Goal: Task Accomplishment & Management: Manage account settings

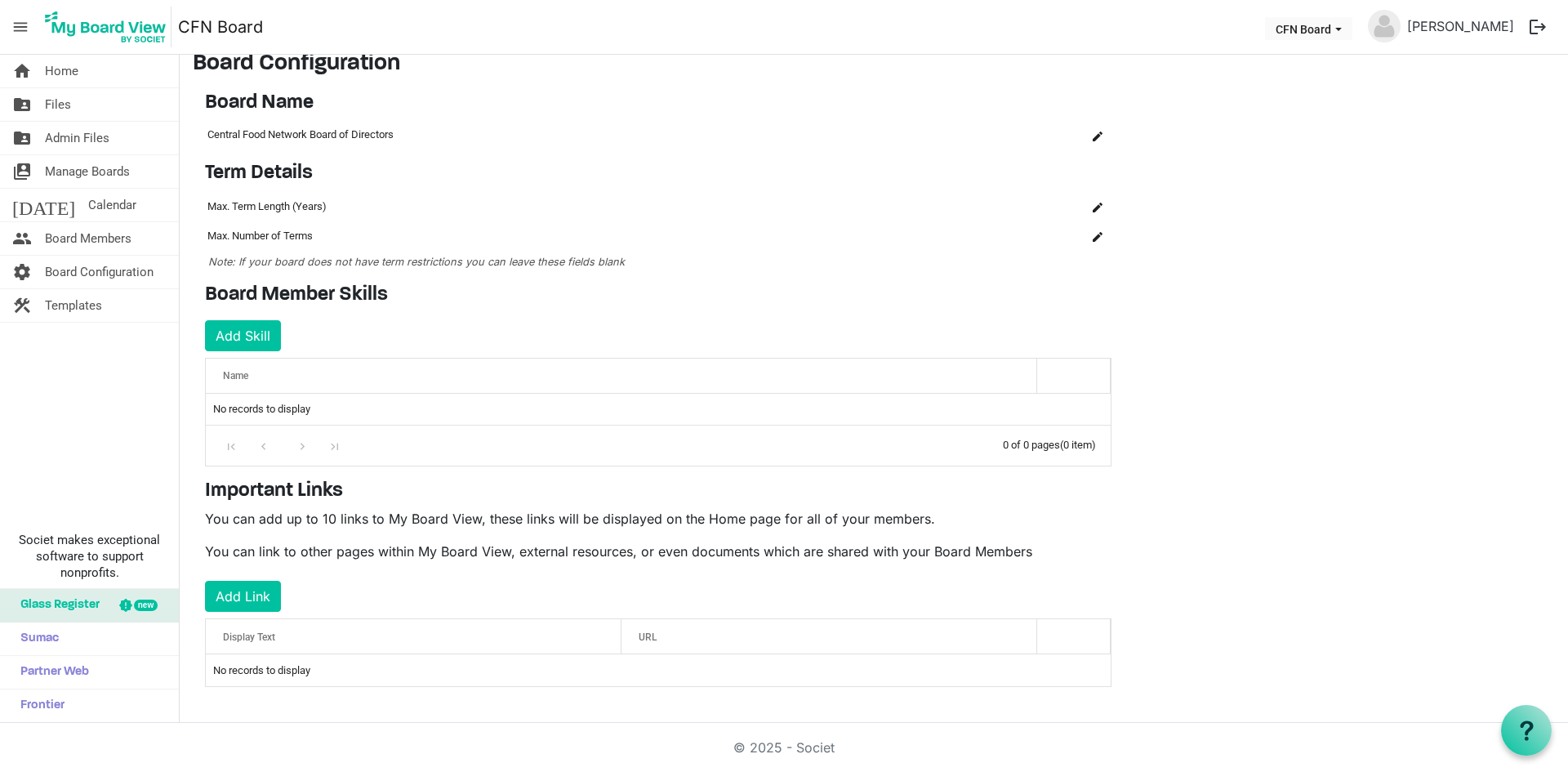
scroll to position [20, 0]
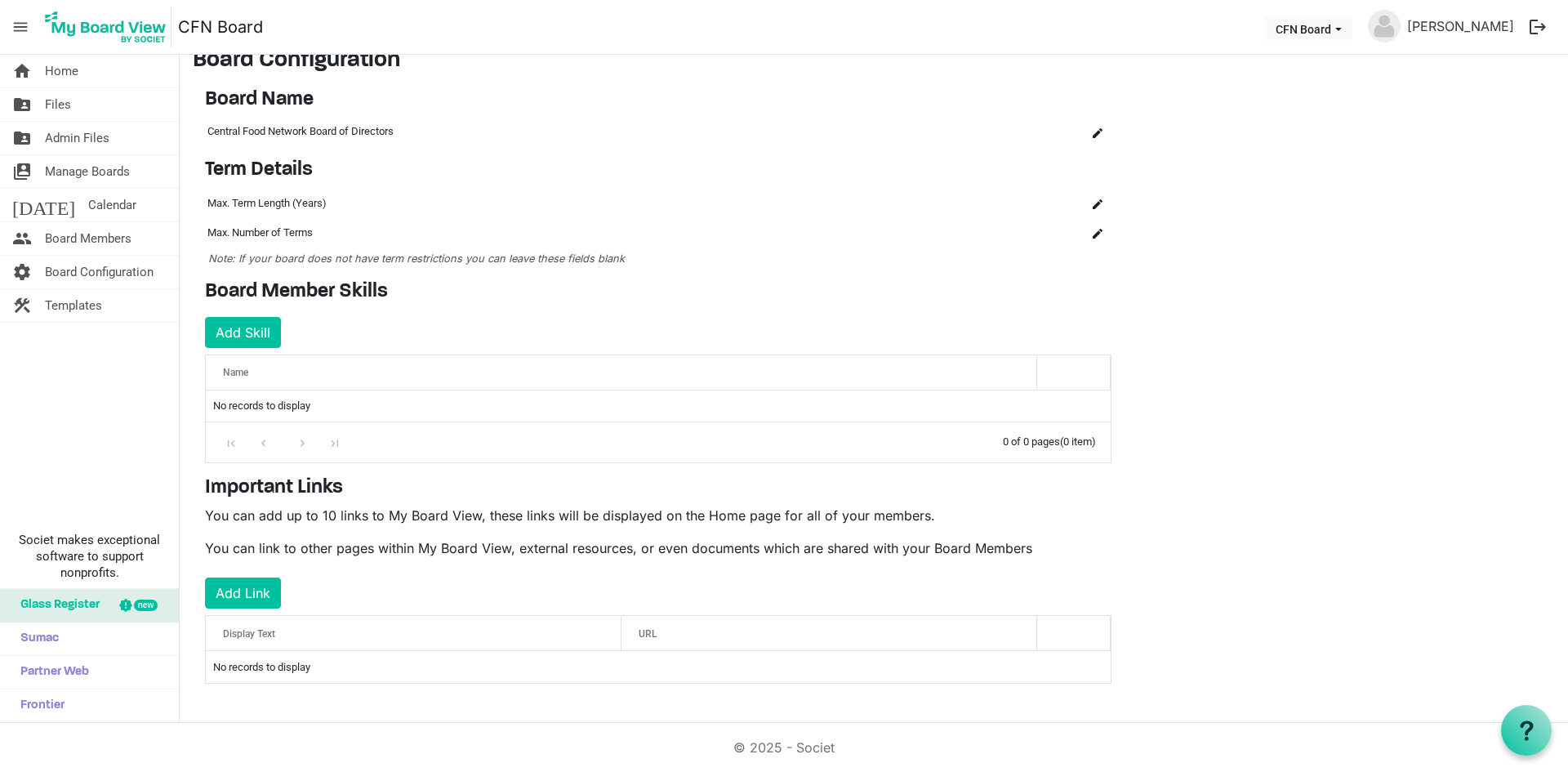
click at [678, 636] on div "URL" at bounding box center [829, 633] width 393 height 23
click at [671, 663] on td "No records to display" at bounding box center [658, 667] width 904 height 31
click at [219, 593] on button "Add Link" at bounding box center [243, 593] width 75 height 31
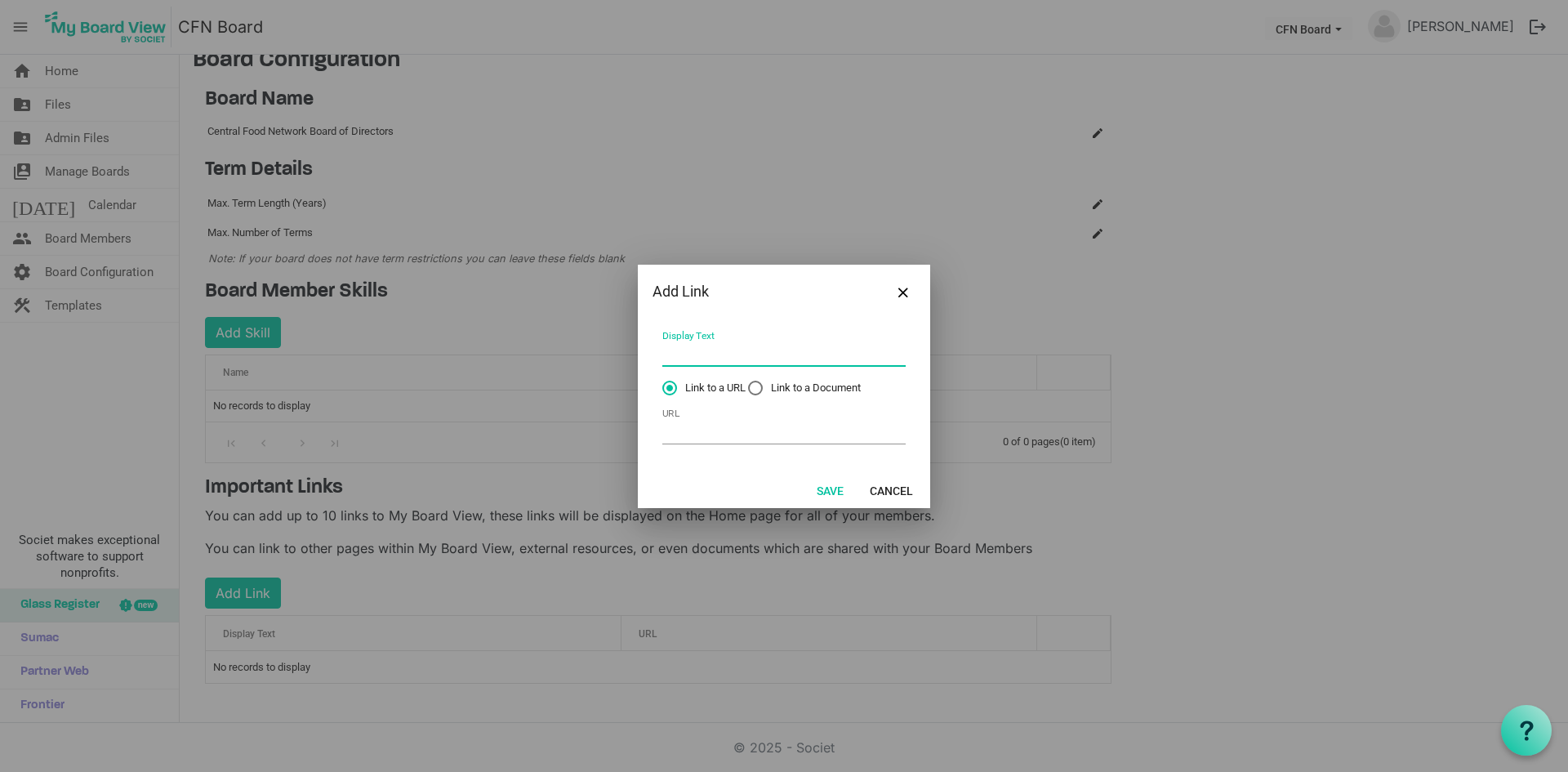
click at [757, 355] on input "Display Text" at bounding box center [784, 354] width 244 height 25
click at [715, 437] on input "URL" at bounding box center [784, 431] width 244 height 25
paste input "-------------------------------------------------------------------------------…"
type input "-------------------------------------------------------------------------------…"
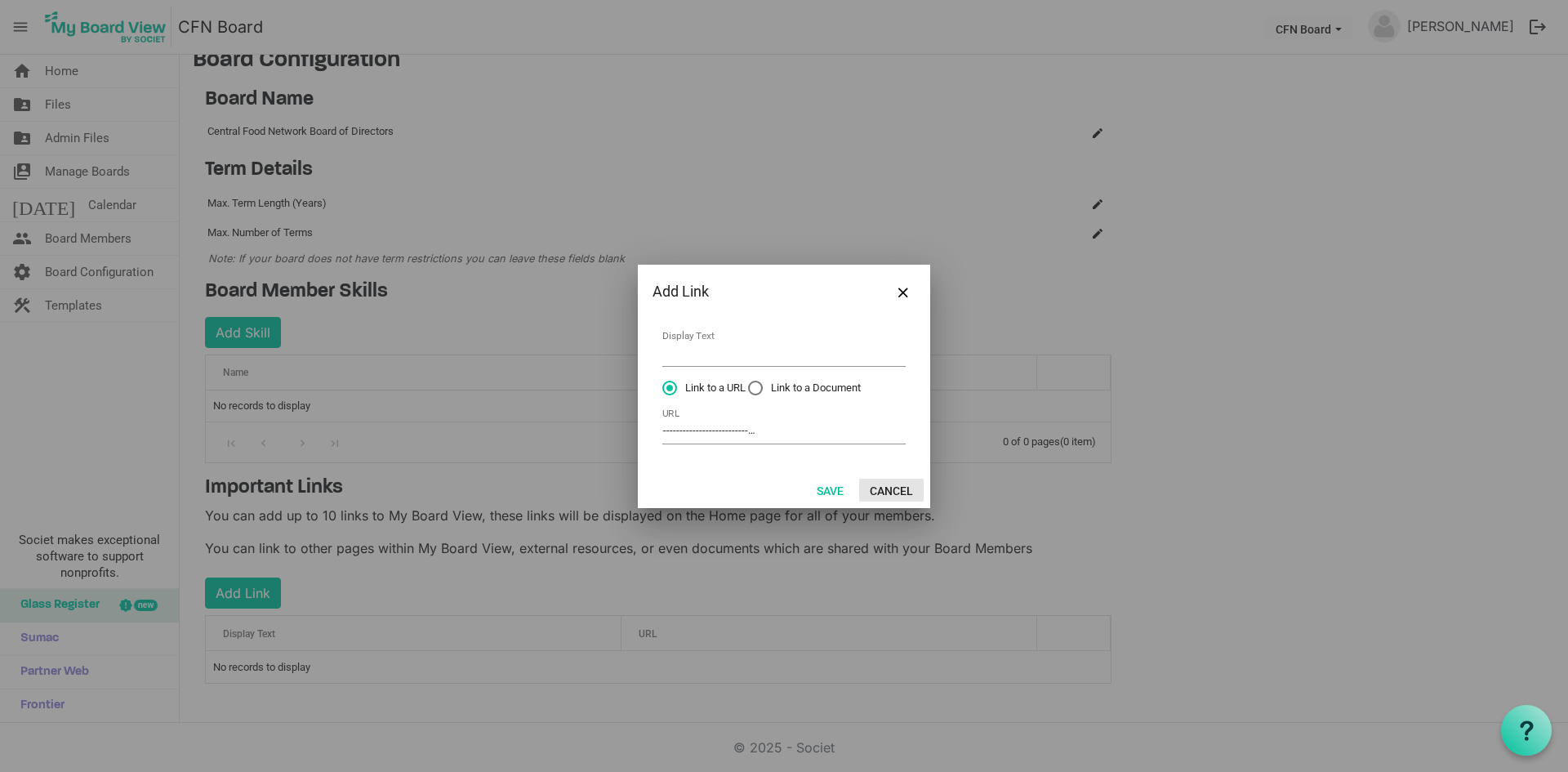
click at [898, 486] on button "Cancel" at bounding box center [891, 490] width 65 height 23
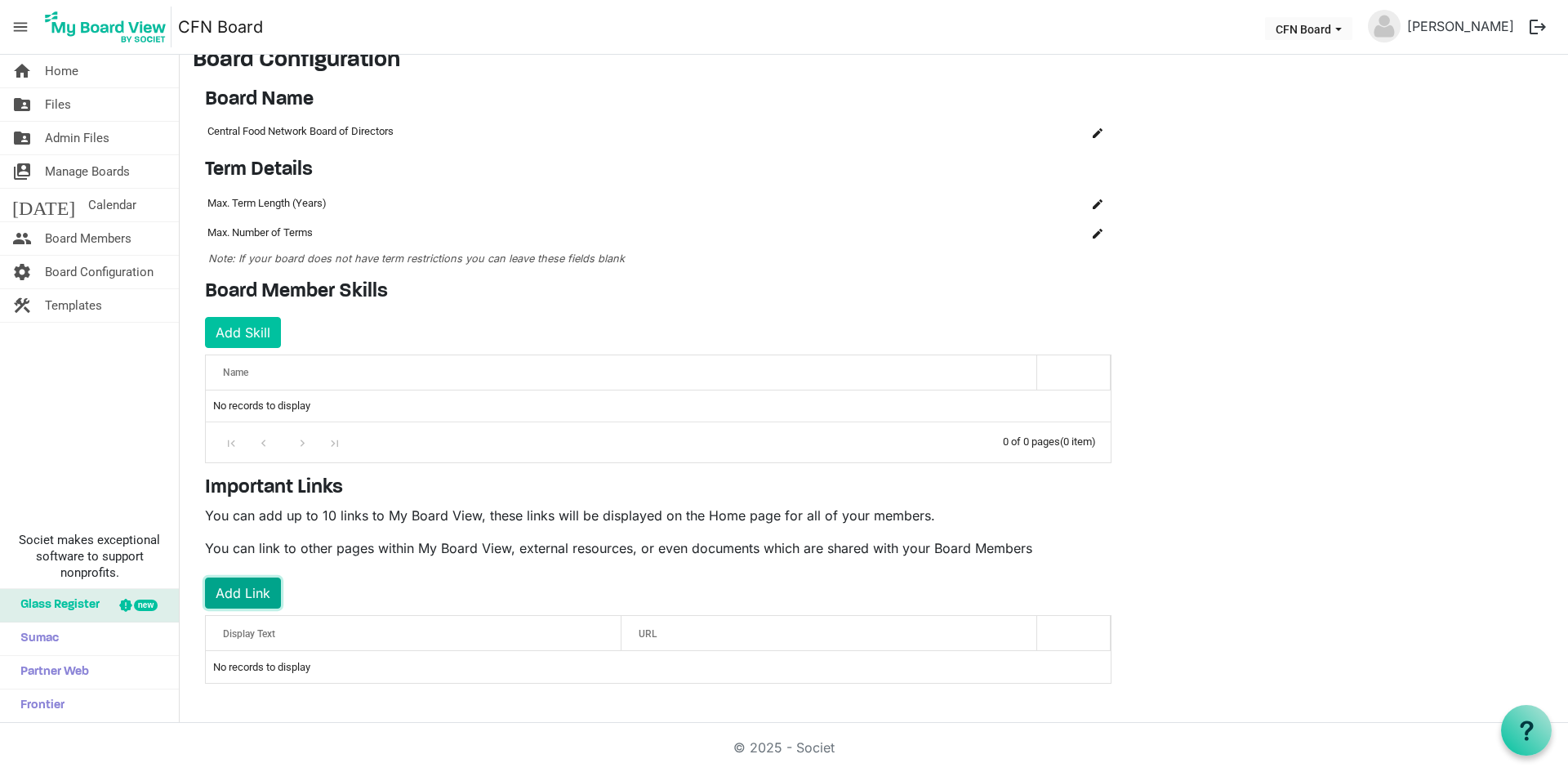
click at [267, 592] on button "Add Link" at bounding box center [243, 593] width 75 height 31
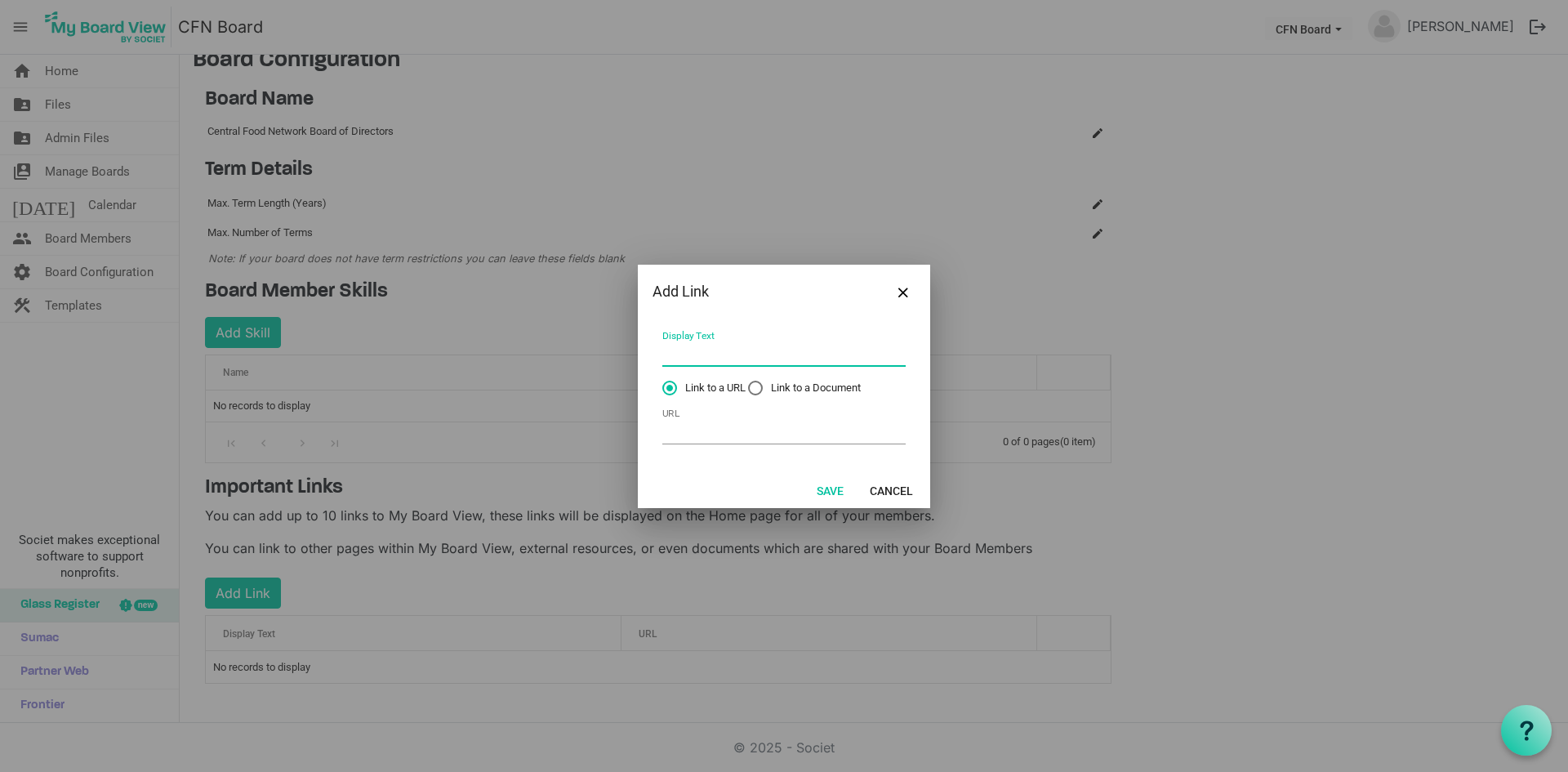
click at [724, 348] on input "Display Text" at bounding box center [784, 354] width 244 height 25
paste input "Board mtg Thursday, September 25 · 10:00am – 12:00pm Time zone: America/Toronto…"
drag, startPoint x: 805, startPoint y: 352, endPoint x: 827, endPoint y: 355, distance: 22.2
click at [827, 355] on input "Board mtg Thursday, September 25 · 10:00am – 12:00pm Time zone: America/Toronto…" at bounding box center [784, 354] width 244 height 25
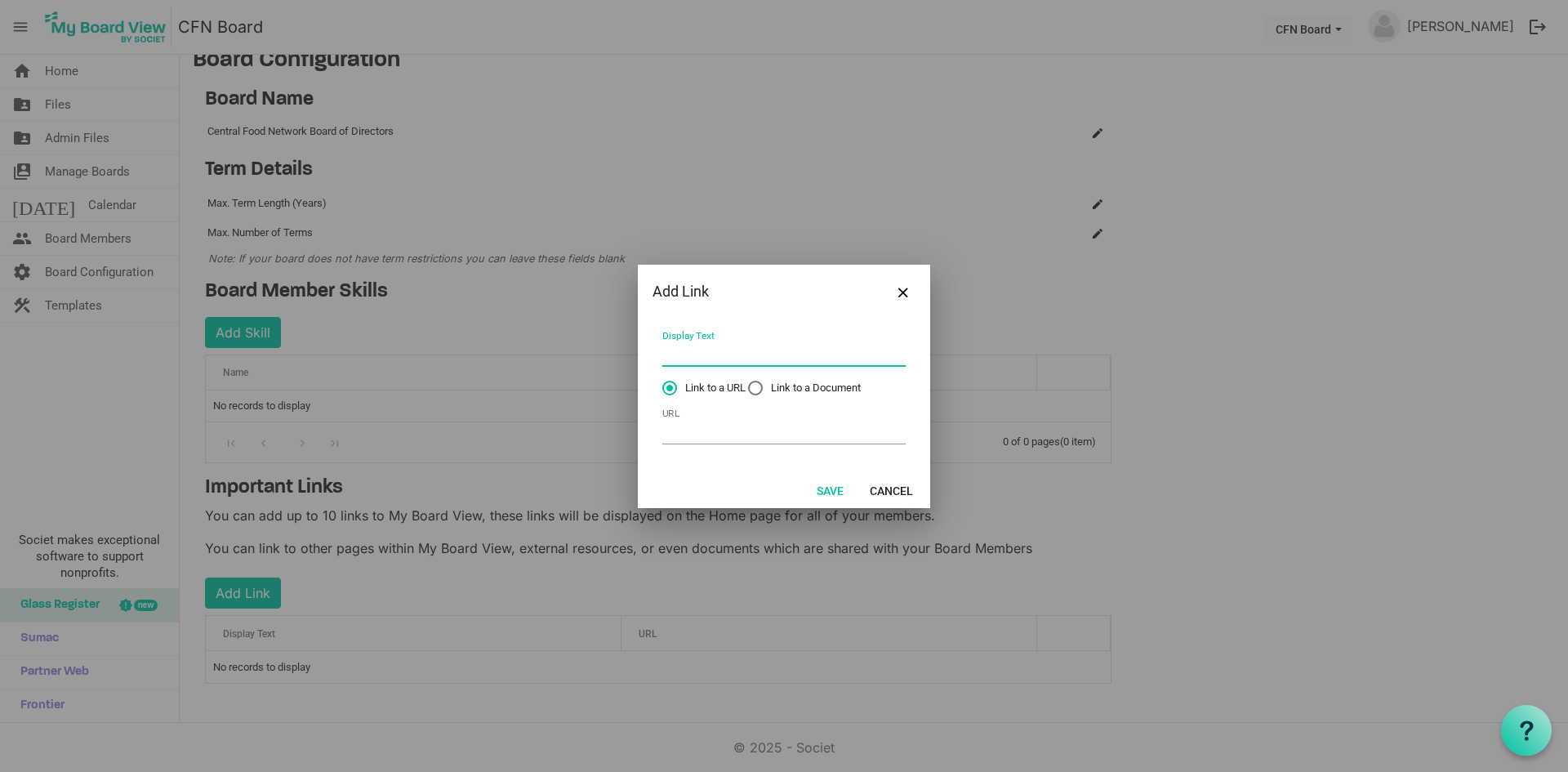
type input "Board mtg Thursday, September 25 · 10:00am – 12:00pm Time zone: America/Toronto…"
click at [731, 431] on input "URL" at bounding box center [784, 431] width 244 height 25
paste input "https://meet.google.com/pco-ercx-dub Or dial: ‪(CA) +1 613-417-9783‬ PIN: ‪679 …"
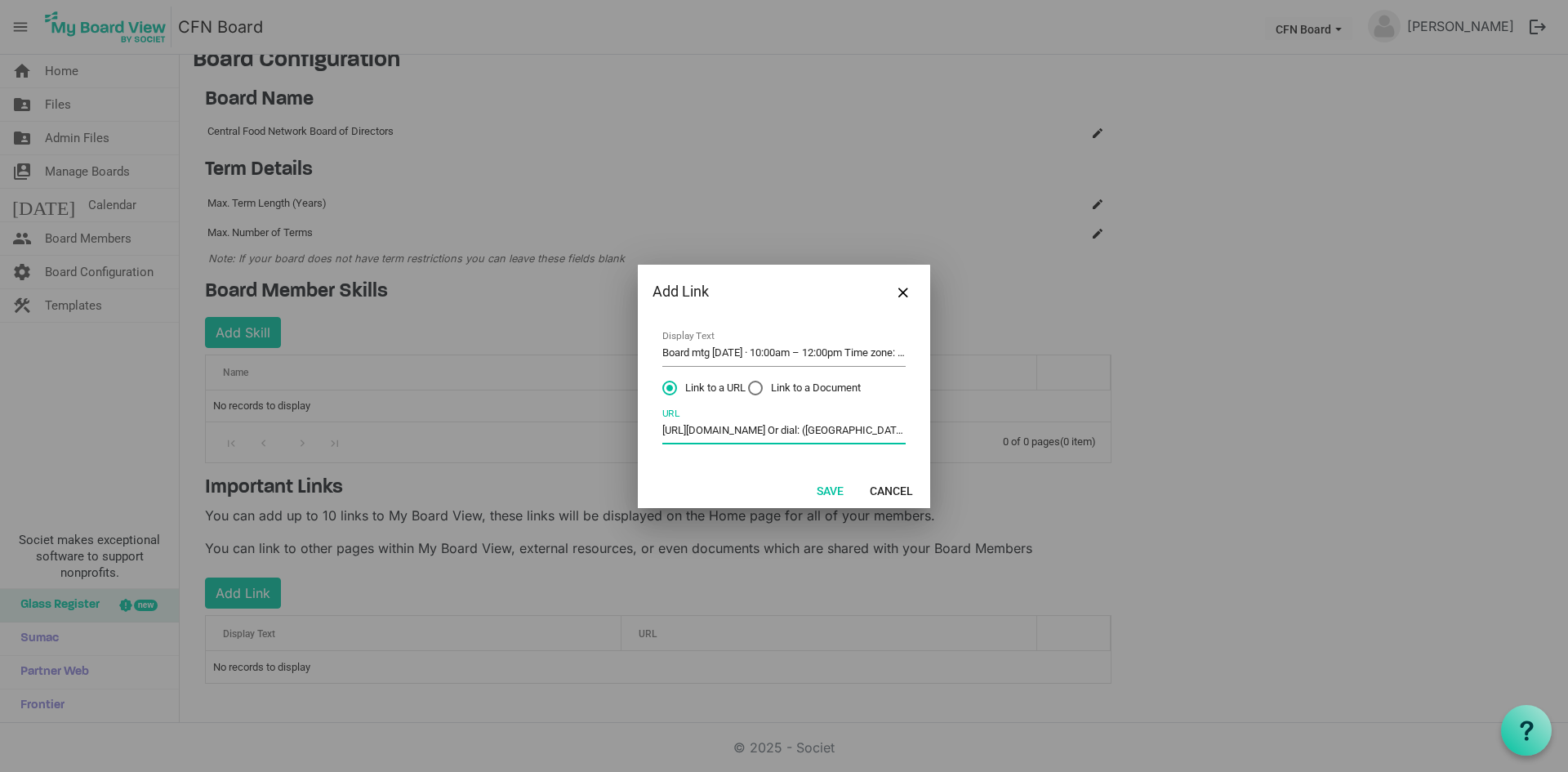
drag, startPoint x: 769, startPoint y: 427, endPoint x: 592, endPoint y: 442, distance: 177.6
click at [592, 442] on div "Add Link Board mtg Thursday, September 25 · 10:00am – 12:00pm Time zone: Americ…" at bounding box center [784, 386] width 1568 height 772
click at [738, 434] on input "https://meet.google.com/pco-ercx-dub Or dial: ‪(CA) +1 613-417-9783‬ PIN: ‪679 …" at bounding box center [784, 431] width 244 height 25
drag, startPoint x: 845, startPoint y: 431, endPoint x: 1100, endPoint y: 431, distance: 255.0
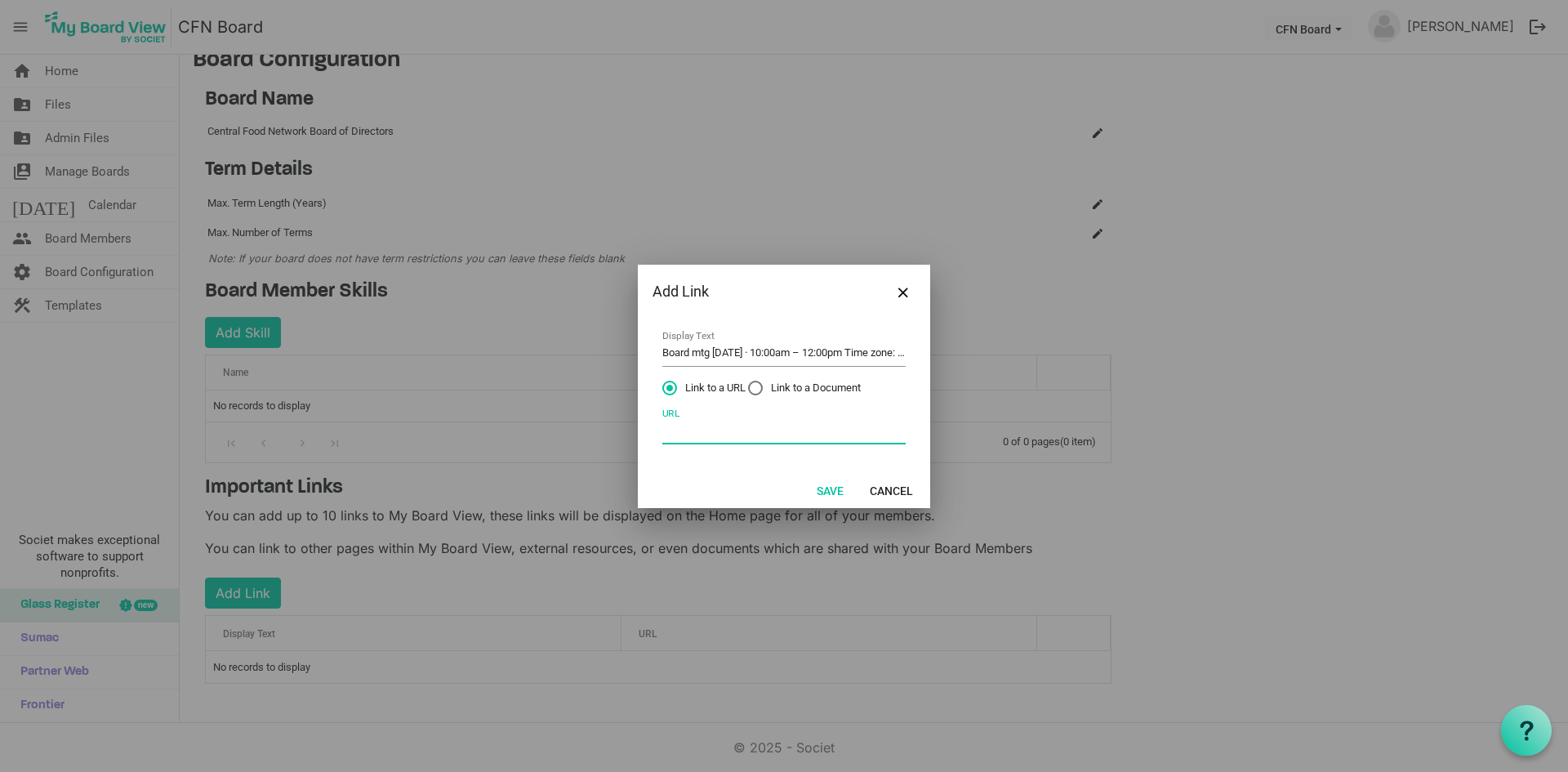
click at [1100, 431] on div "Add Link Board mtg Thursday, September 25 · 10:00am – 12:00pm Time zone: Americ…" at bounding box center [784, 386] width 1568 height 772
type input "https://meet.google.com/pco-ercx-dub"
click at [777, 353] on input "Board mtg Thursday, September 25 · 10:00am – 12:00pm Time zone: America/Toronto…" at bounding box center [784, 354] width 244 height 25
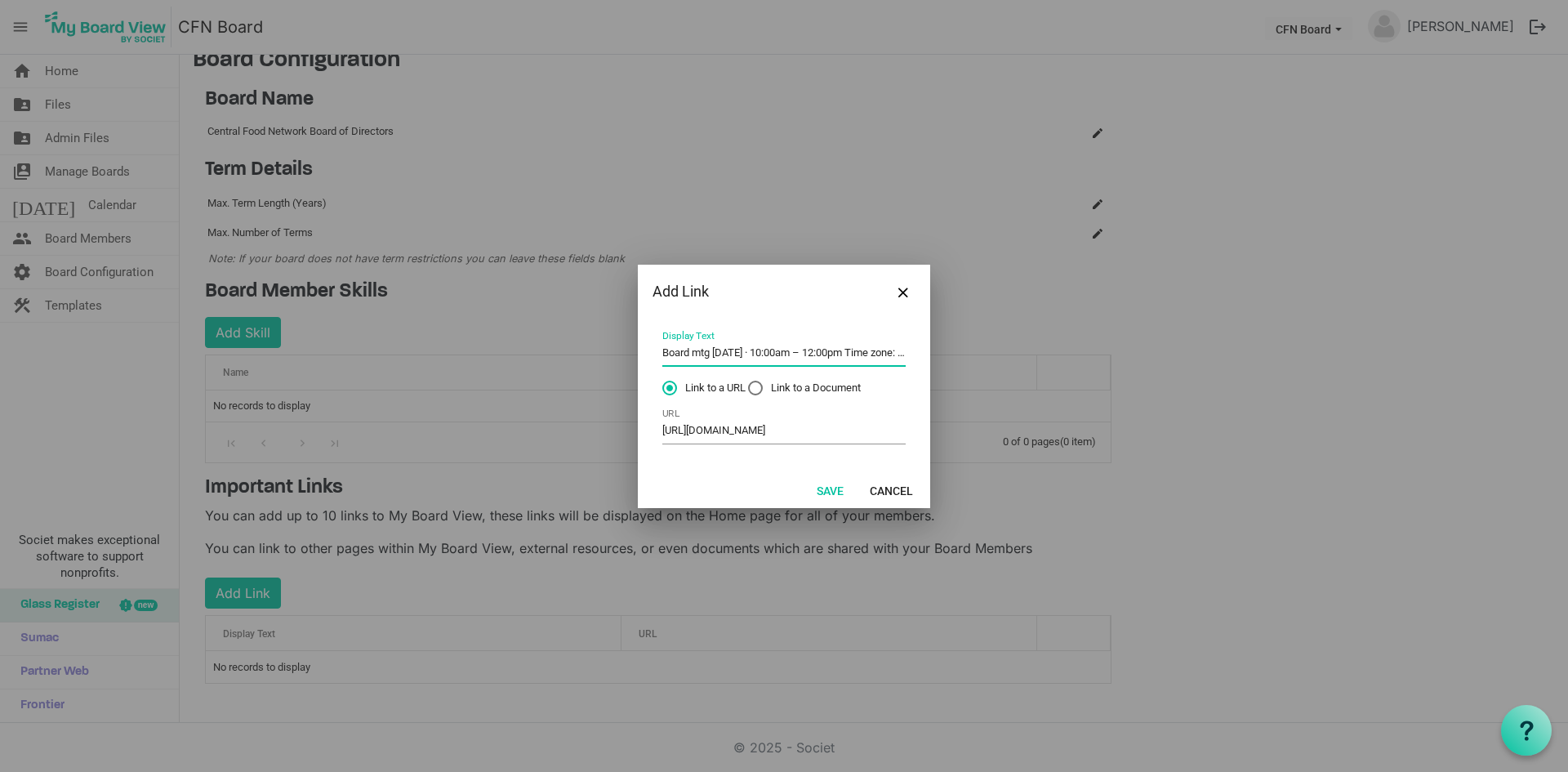
click at [777, 353] on input "Board mtg Thursday, September 25 · 10:00am – 12:00pm Time zone: America/Toronto…" at bounding box center [784, 354] width 244 height 25
type input "Board Meeting Link"
click at [833, 489] on button "Save" at bounding box center [830, 490] width 48 height 23
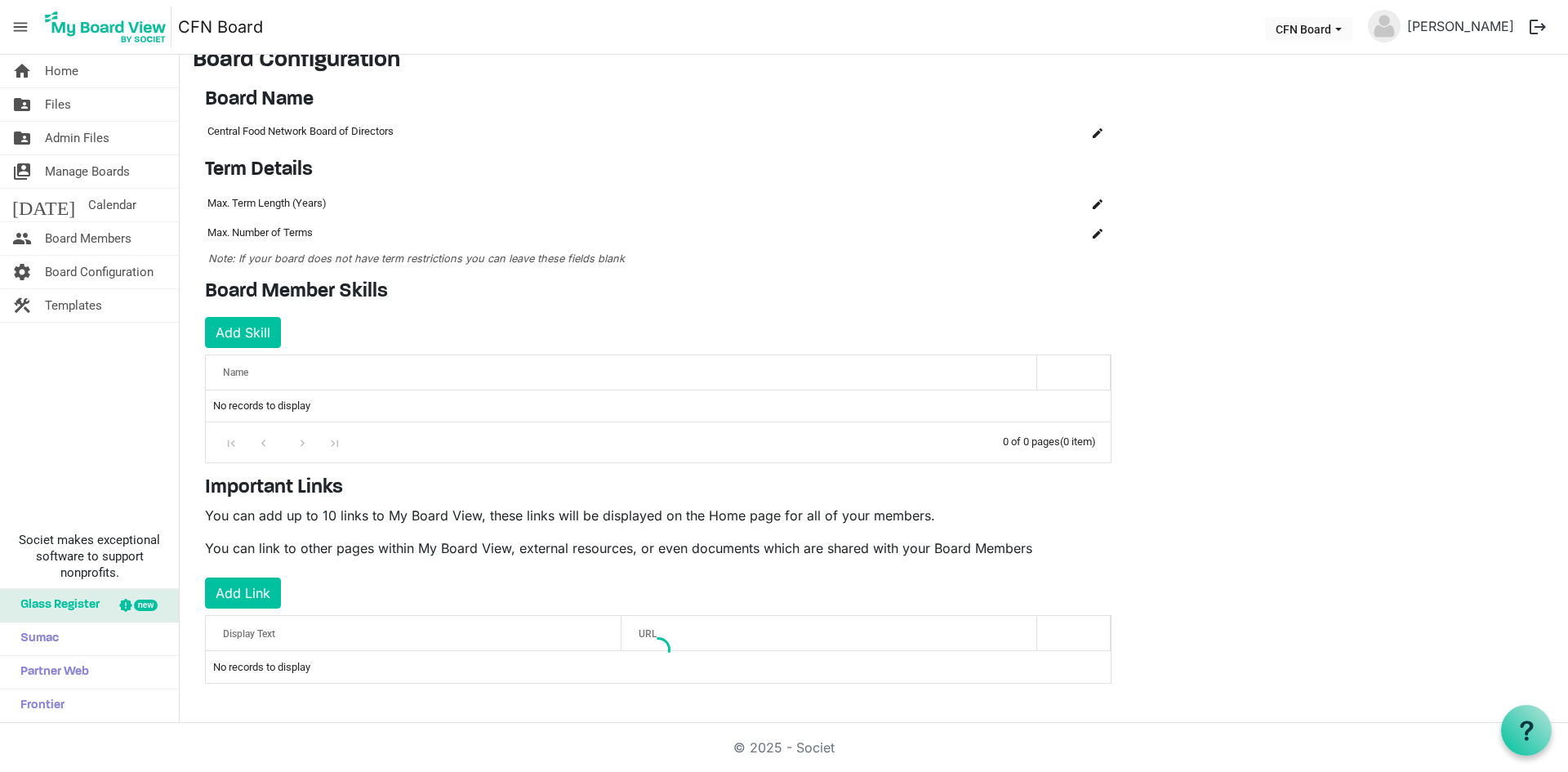
scroll to position [18, 0]
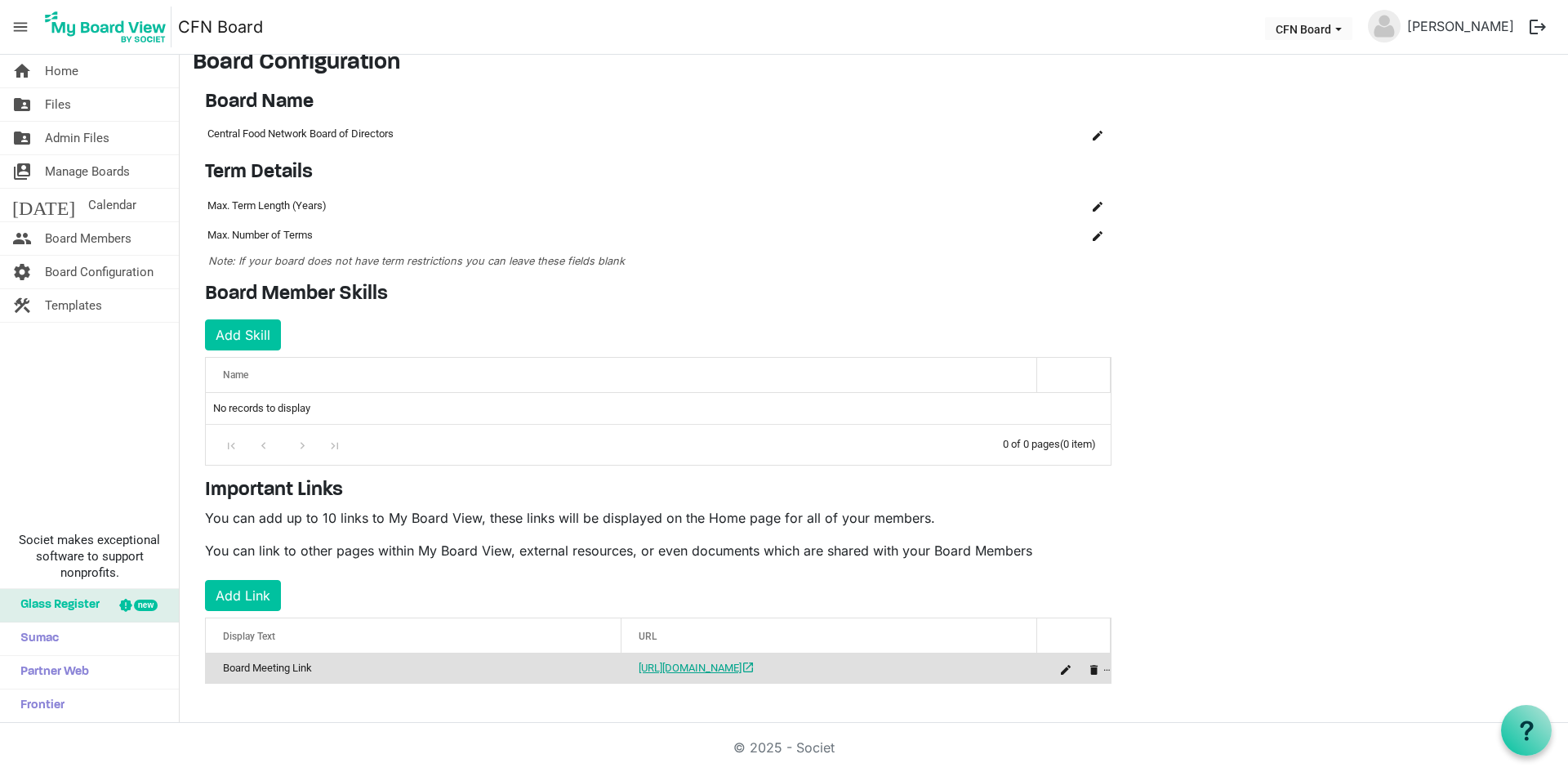
click at [754, 665] on link "https://meet.google.com/pco-ercx-dub open_in_new" at bounding box center [696, 668] width 116 height 13
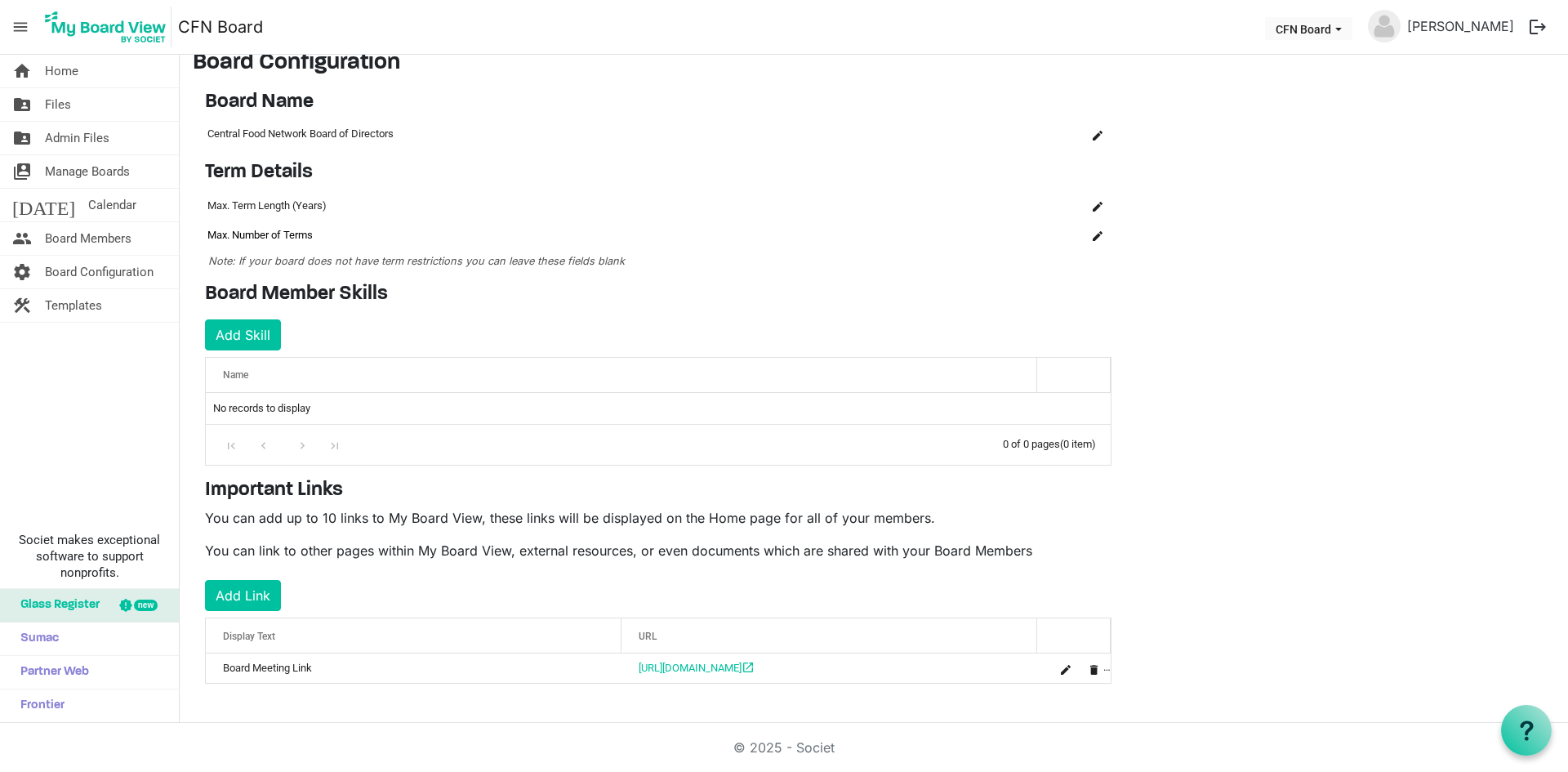
scroll to position [0, 0]
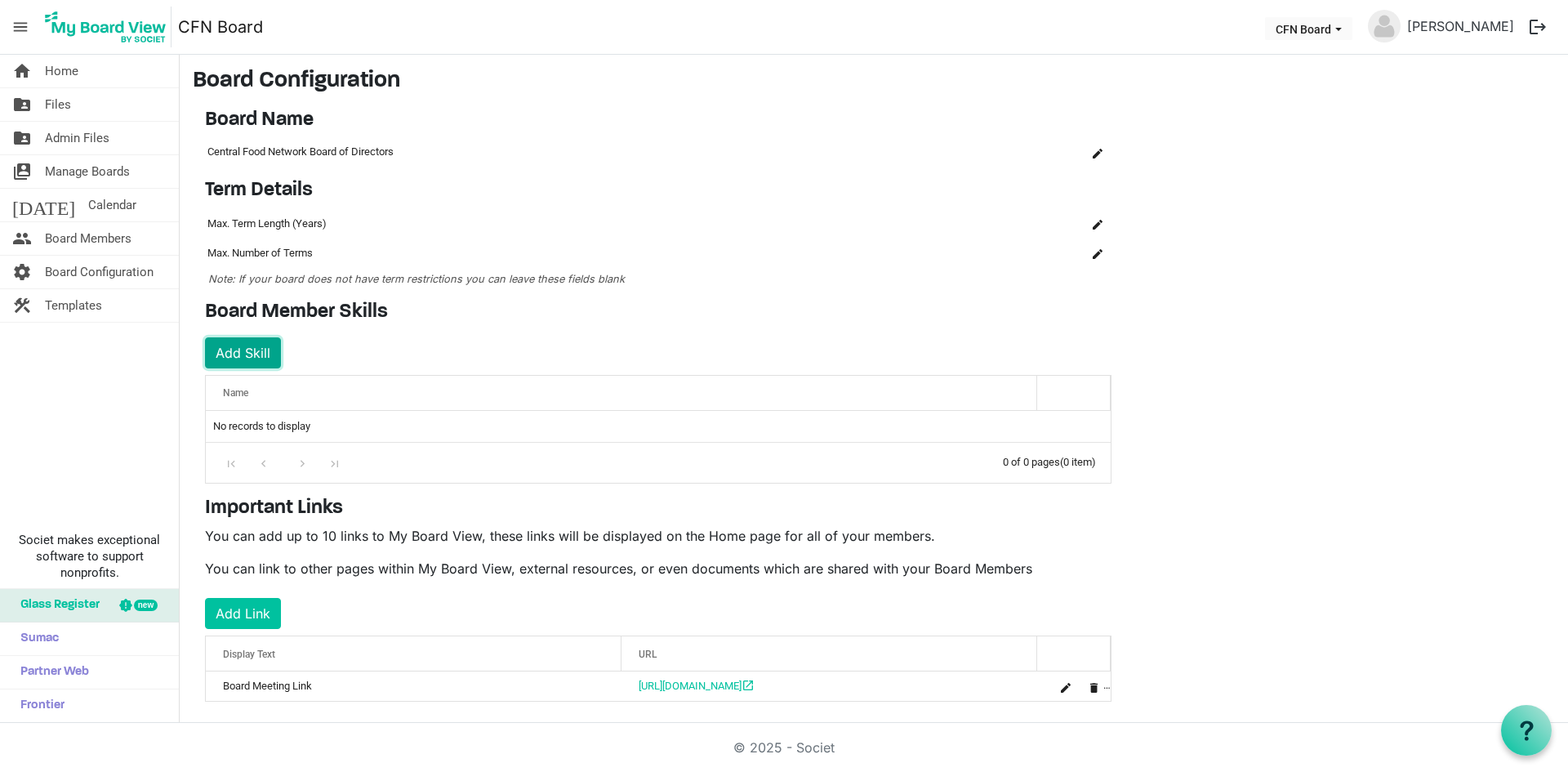
click at [222, 353] on button "Add Skill" at bounding box center [243, 353] width 75 height 31
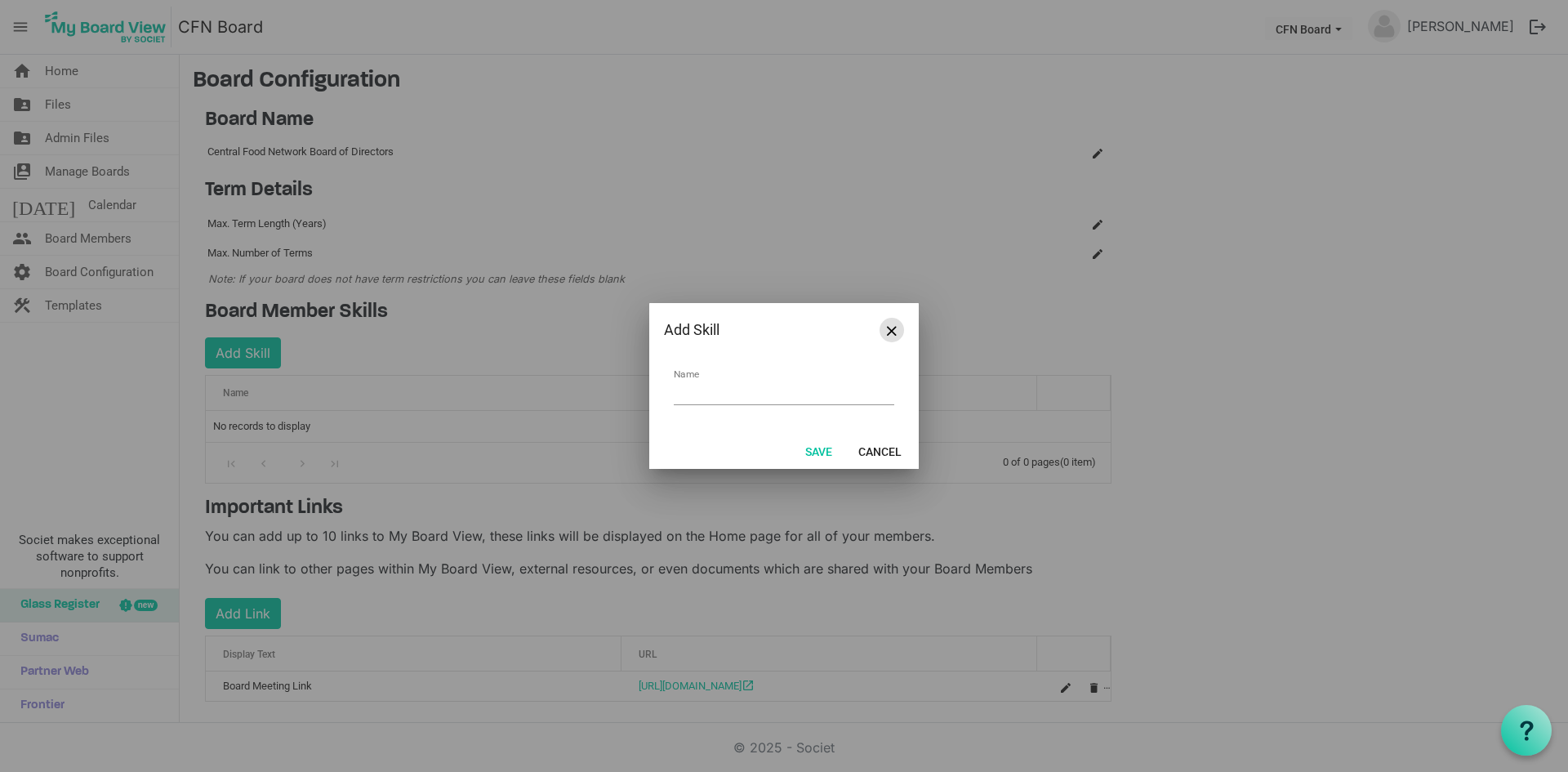
click at [897, 332] on button "Close" at bounding box center [891, 329] width 24 height 24
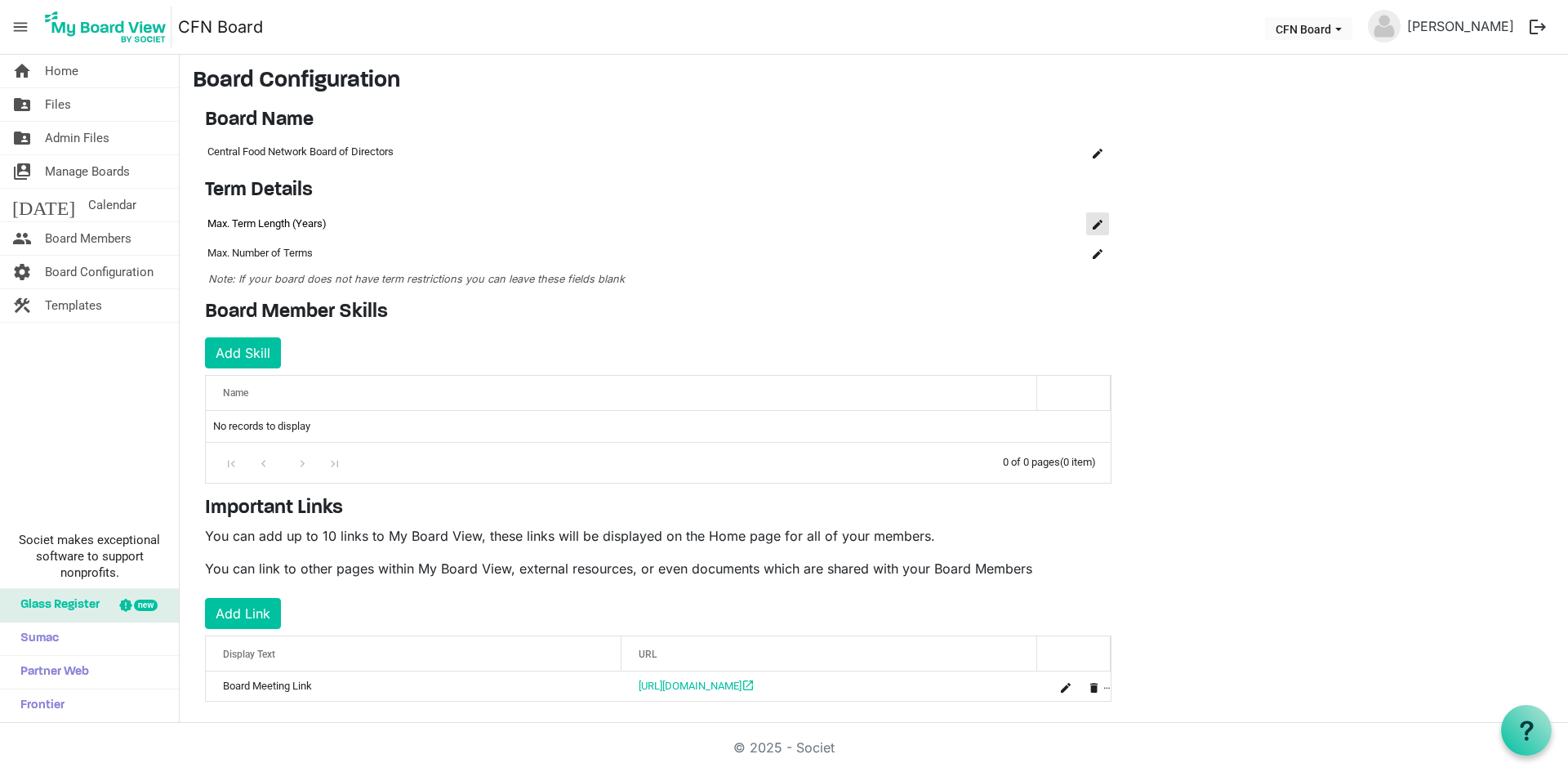
click at [1097, 227] on span "is Command column column header" at bounding box center [1097, 224] width 10 height 10
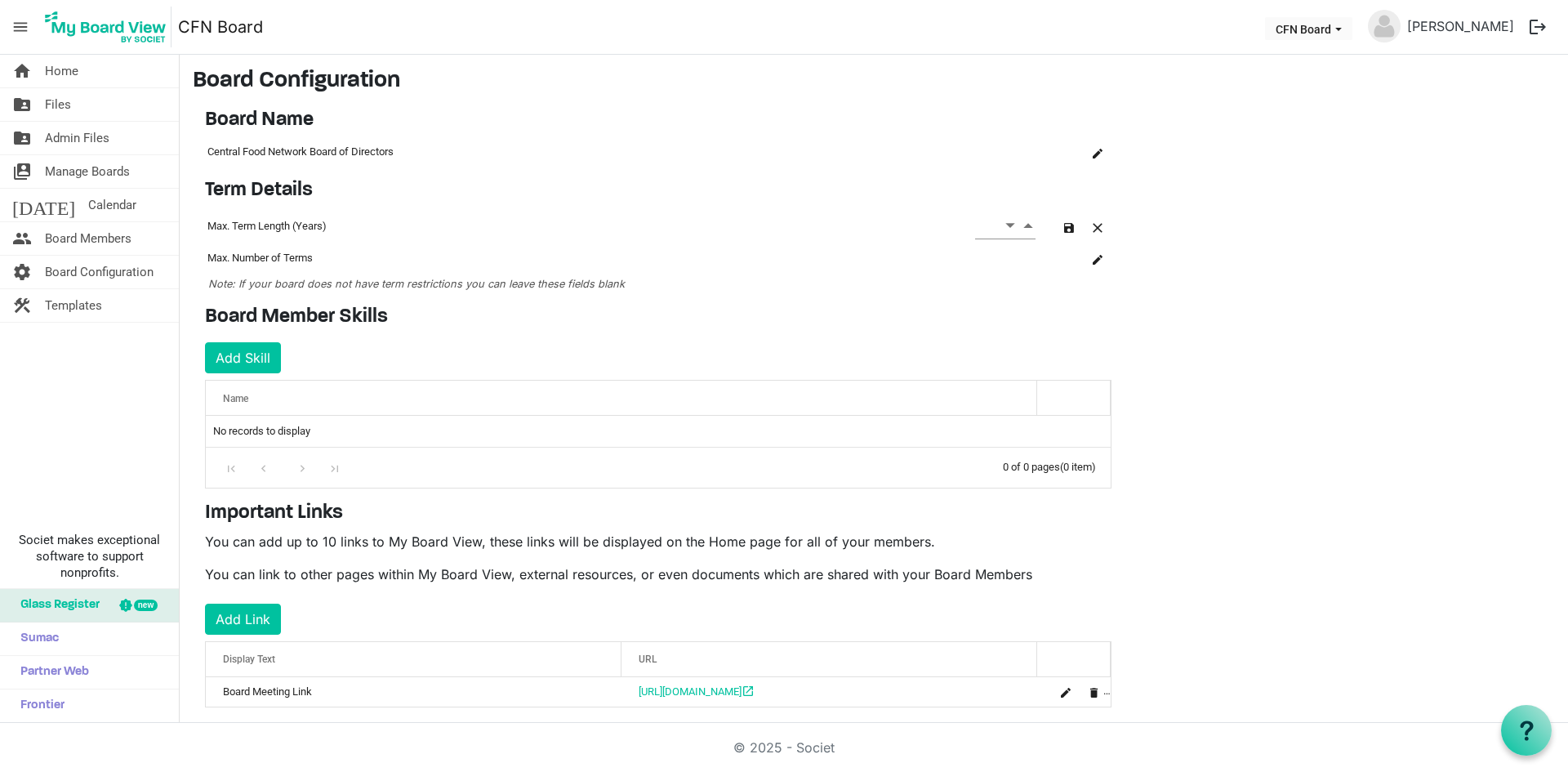
click at [1193, 230] on main "Board Configuration Board Name OK OK Cancel Name board-name-grid_header_table C…" at bounding box center [873, 401] width 1388 height 692
click at [1088, 229] on button "button" at bounding box center [1098, 226] width 23 height 23
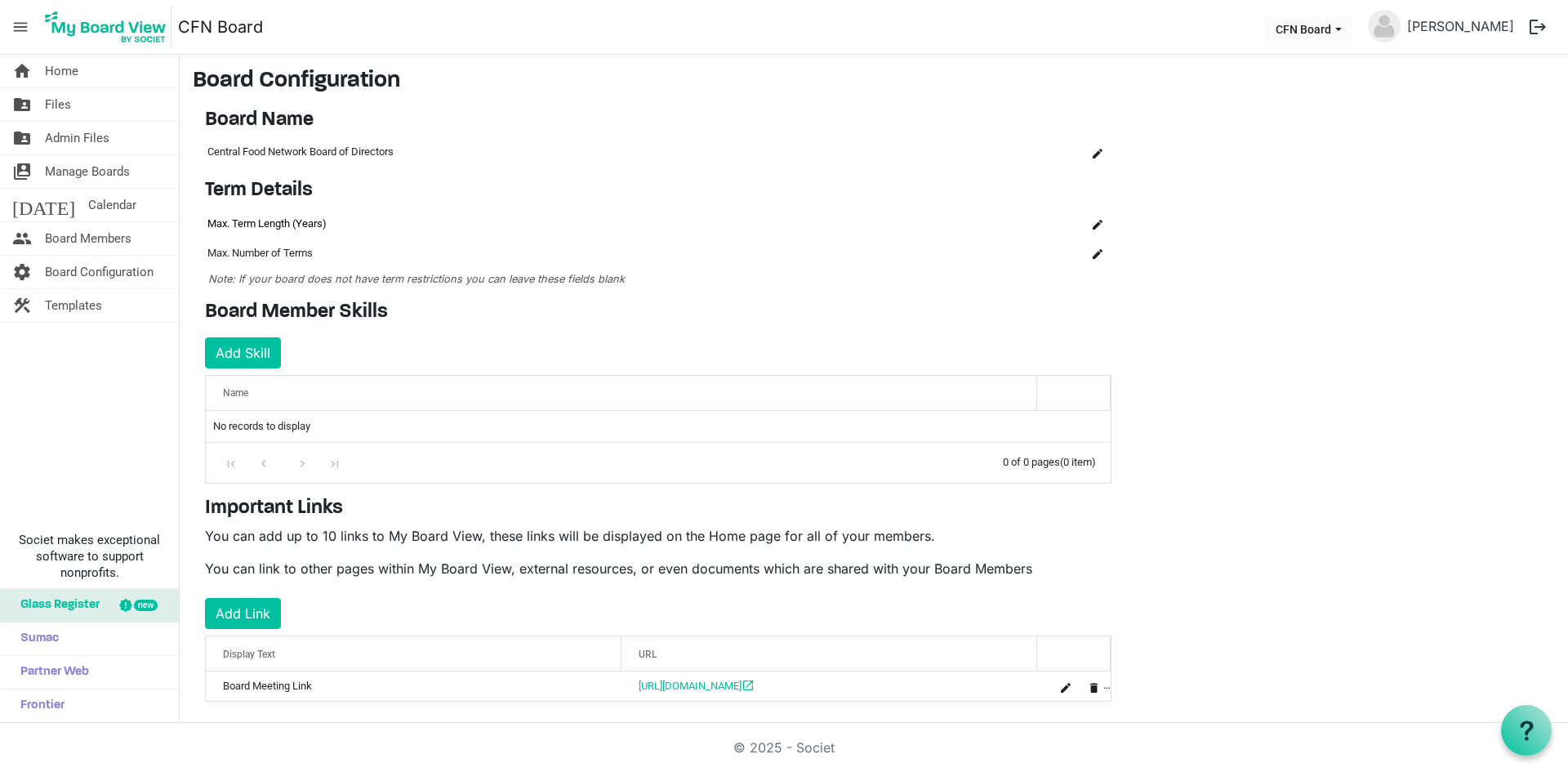
scroll to position [18, 0]
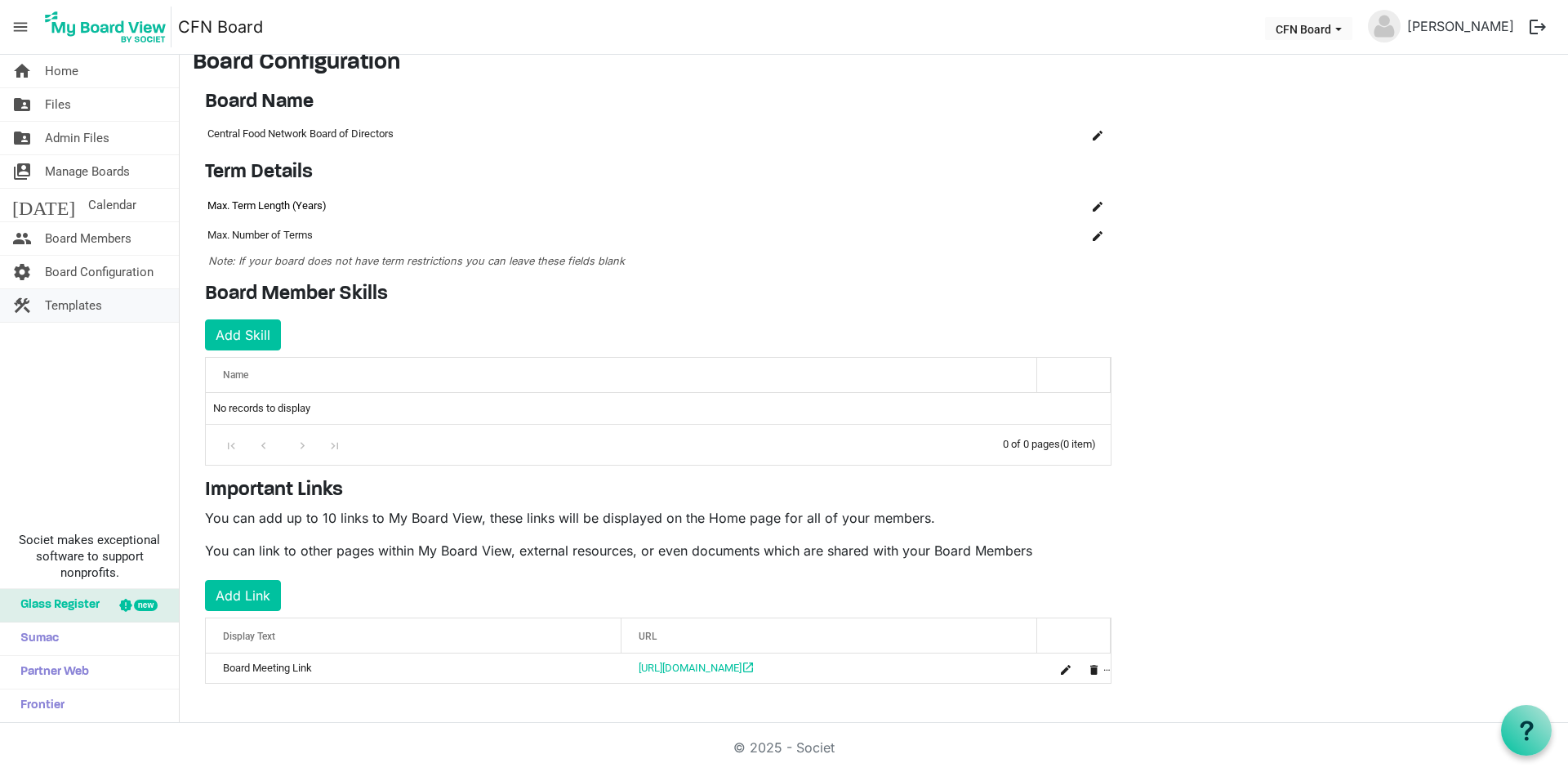
click at [68, 312] on span "Templates" at bounding box center [73, 306] width 57 height 33
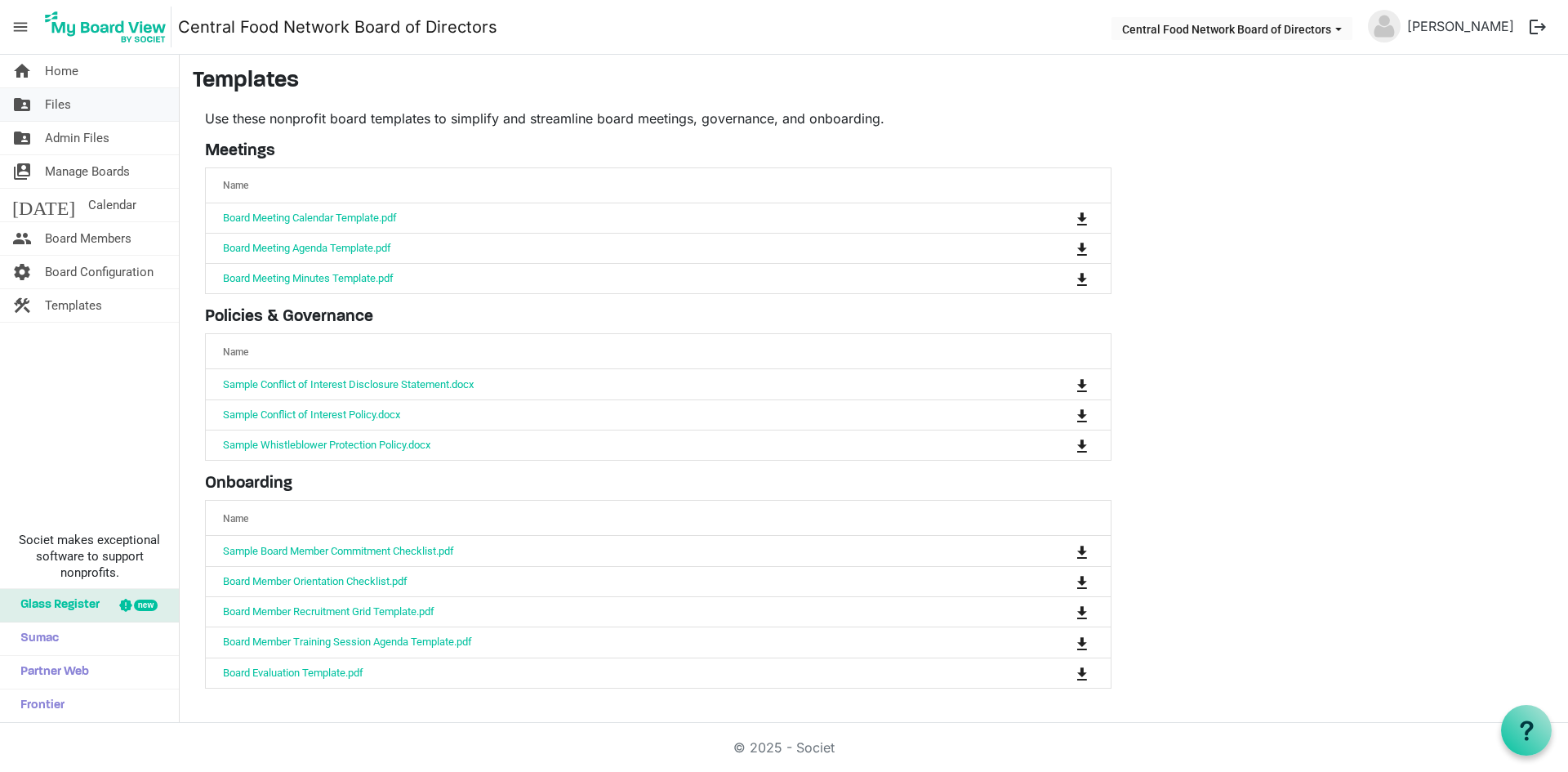
click at [60, 109] on span "Files" at bounding box center [57, 104] width 26 height 33
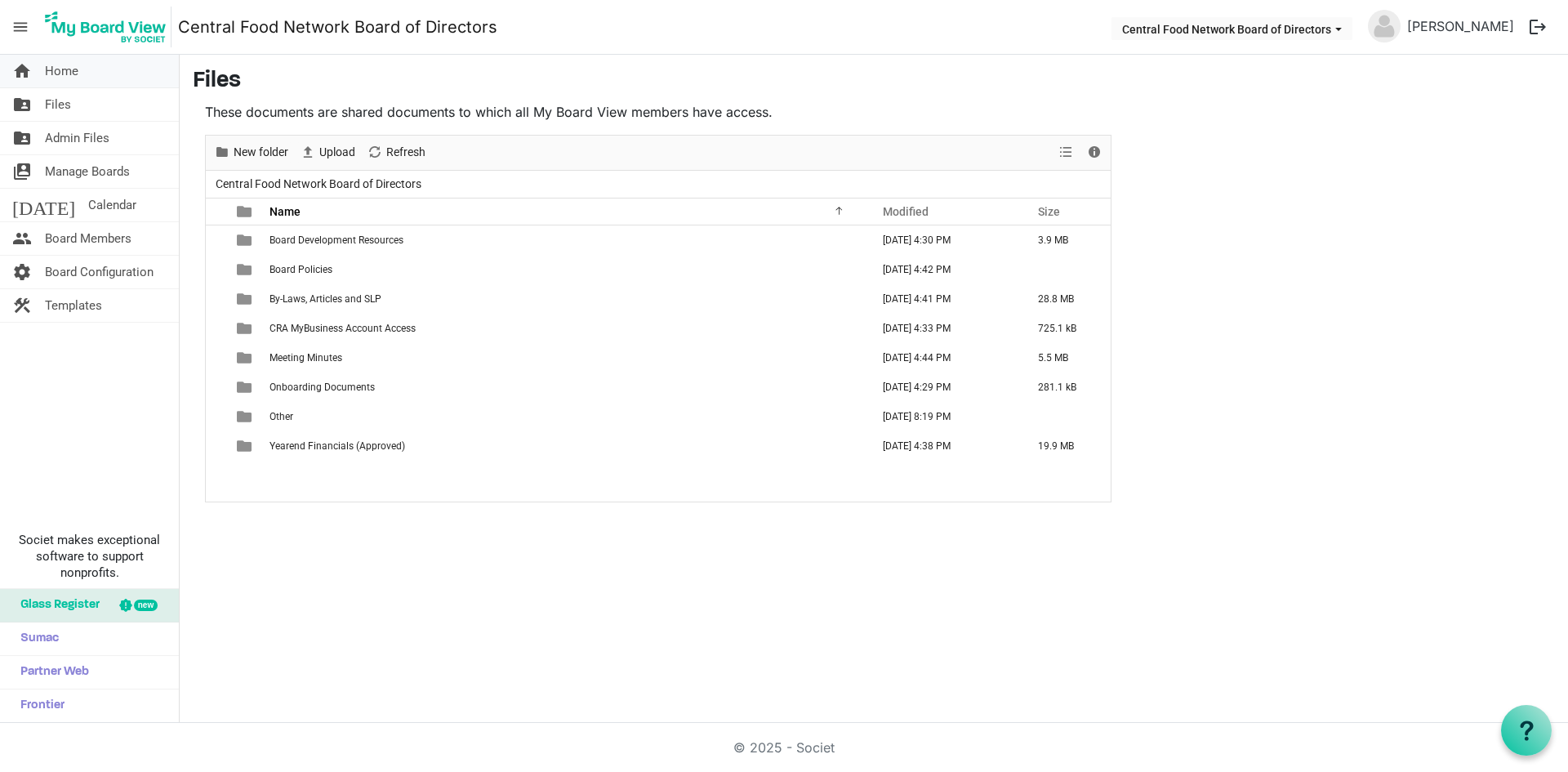
click at [71, 82] on span "Home" at bounding box center [61, 72] width 34 height 33
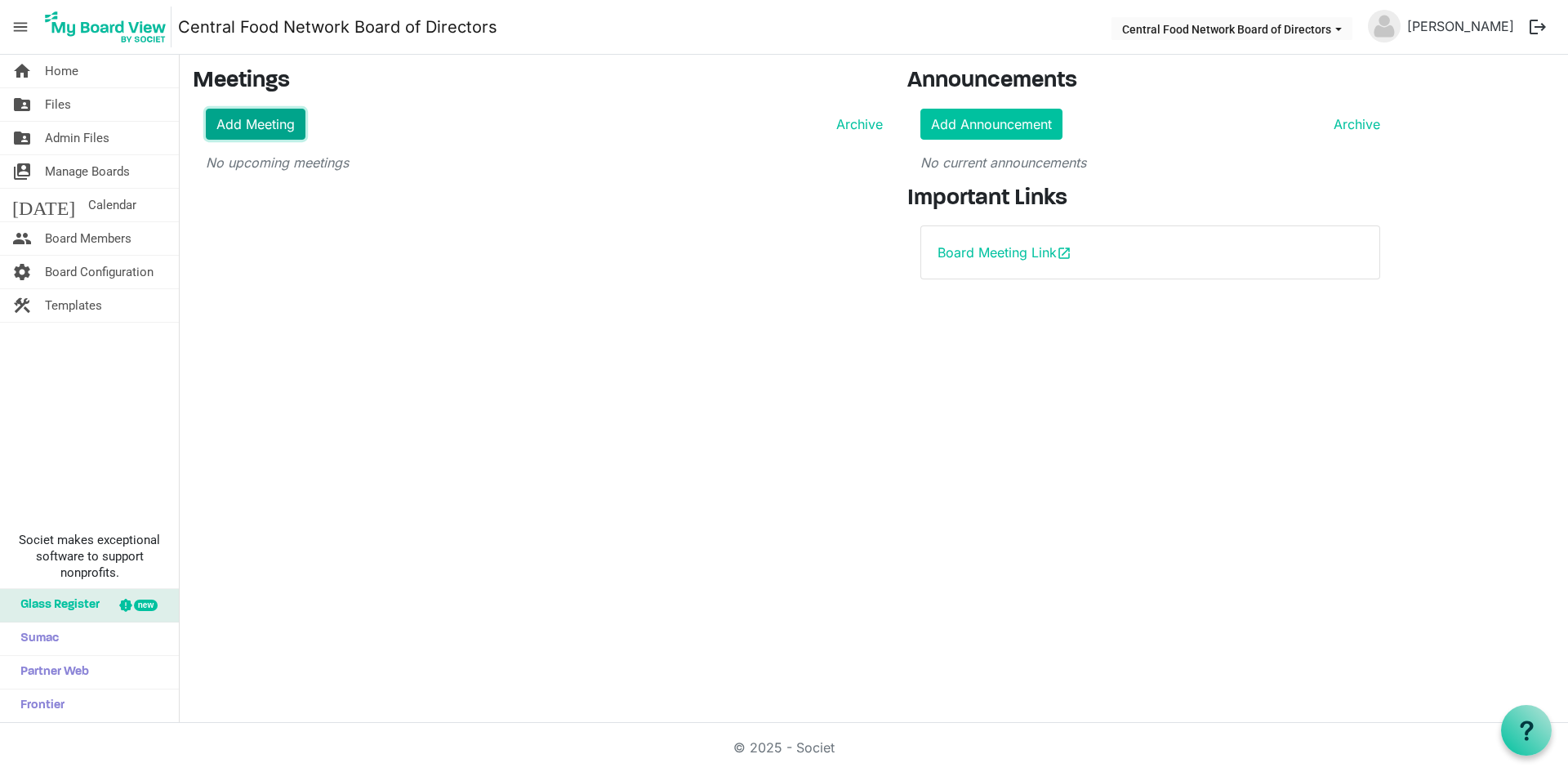
click at [218, 117] on link "Add Meeting" at bounding box center [255, 124] width 100 height 31
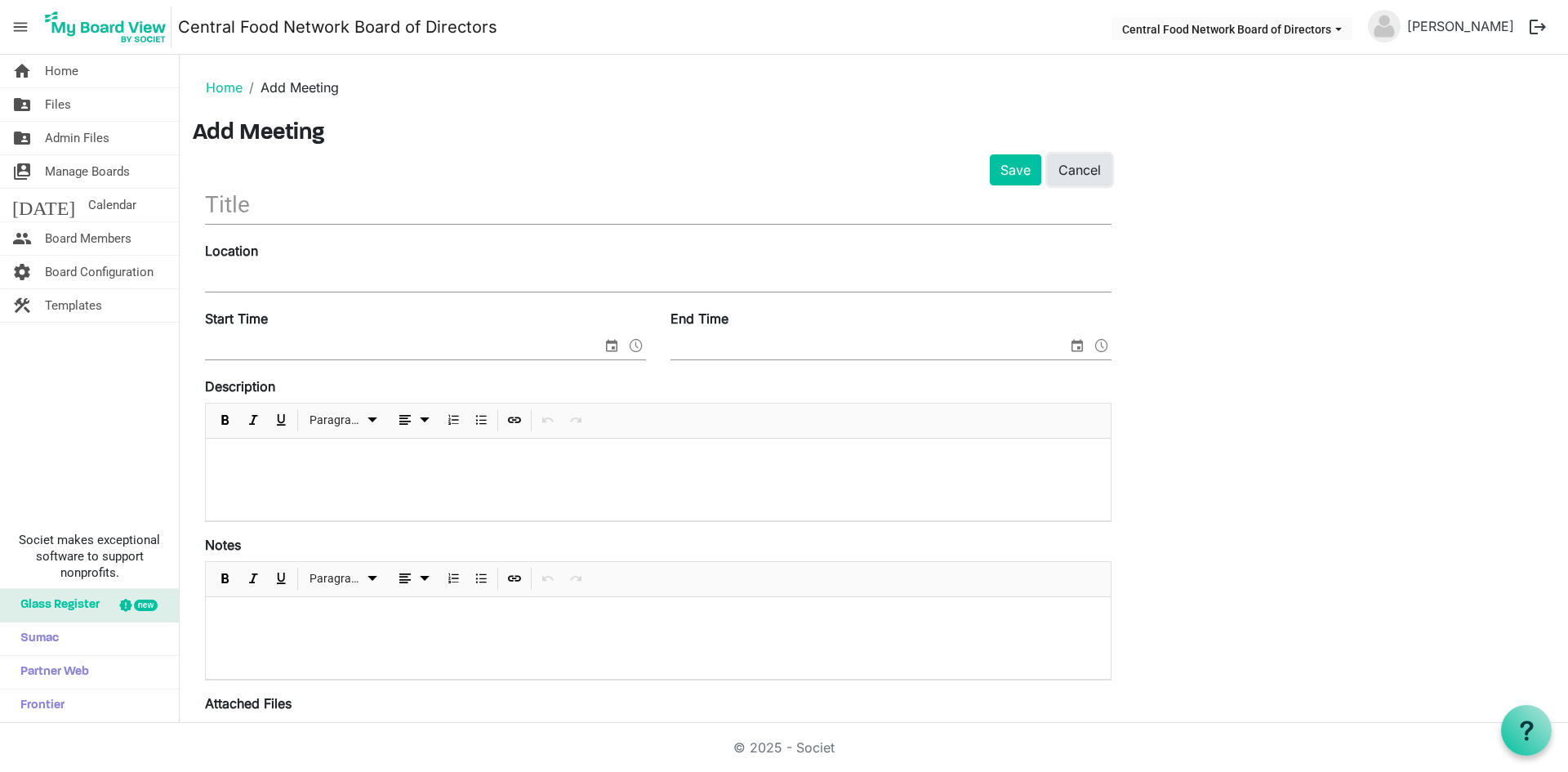
click at [1097, 175] on link "Cancel" at bounding box center [1080, 170] width 64 height 31
